Goal: Information Seeking & Learning: Learn about a topic

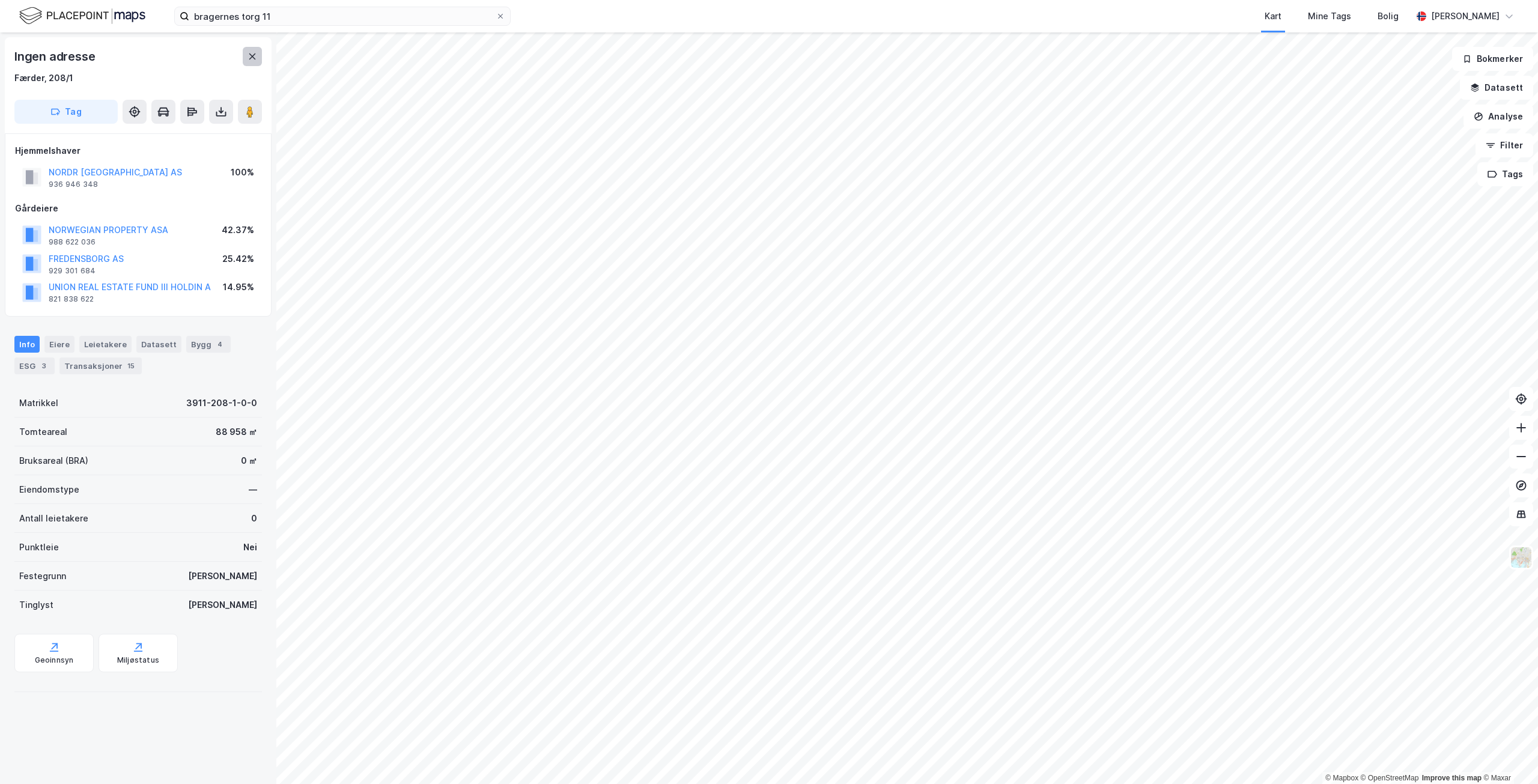
click at [249, 55] on icon at bounding box center [252, 56] width 9 height 9
